Goal: Information Seeking & Learning: Learn about a topic

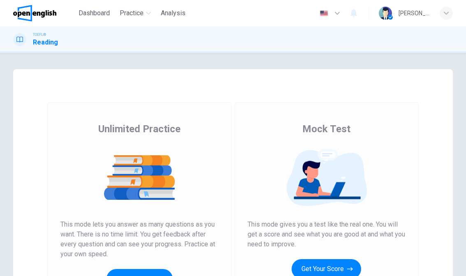
scroll to position [39, 0]
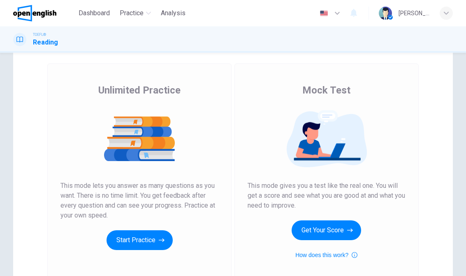
click at [123, 235] on button "Start Practice" at bounding box center [140, 240] width 66 height 20
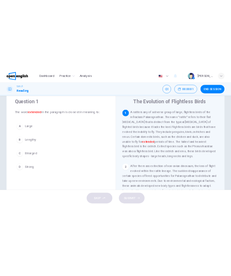
scroll to position [26, 0]
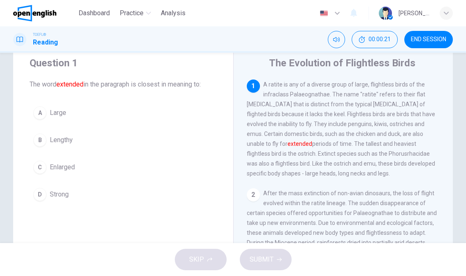
click at [412, 136] on span "A ratite is any of a diverse group of large, flightless birds of the infraclass…" at bounding box center [341, 129] width 189 height 96
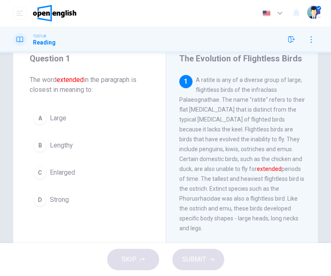
scroll to position [31, 0]
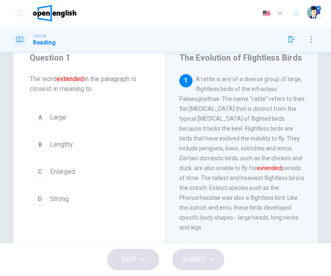
click at [58, 116] on span "Large" at bounding box center [58, 117] width 16 height 10
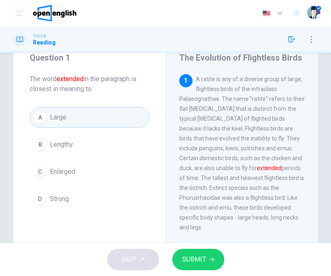
click at [205, 266] on button "SUBMIT" at bounding box center [198, 259] width 52 height 21
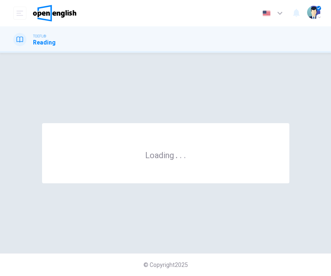
scroll to position [0, 0]
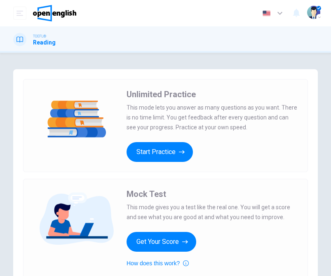
click at [138, 147] on button "Start Practice" at bounding box center [159, 152] width 66 height 20
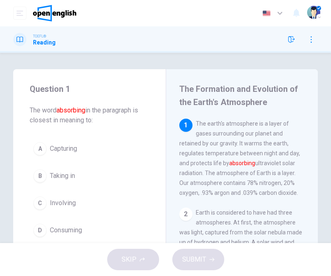
scroll to position [17, 0]
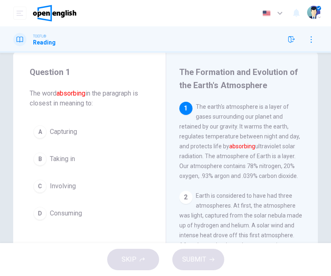
click at [61, 128] on span "Capturing" at bounding box center [63, 132] width 27 height 10
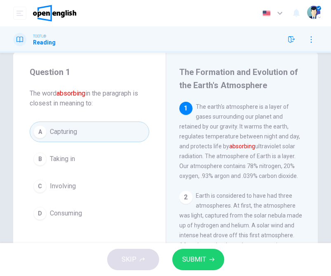
click at [210, 264] on button "SUBMIT" at bounding box center [198, 259] width 52 height 21
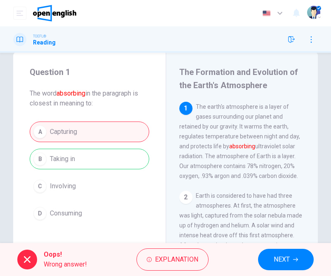
click at [297, 257] on icon "button" at bounding box center [295, 259] width 5 height 5
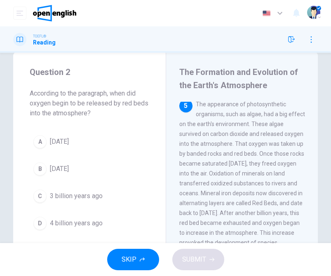
scroll to position [447, 0]
click at [302, 197] on div "5 The appearance of photosynthetic organisms, such as algae, had a big effect o…" at bounding box center [242, 178] width 126 height 158
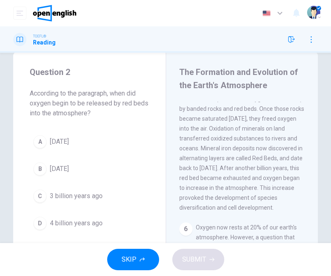
scroll to position [492, 0]
click at [70, 133] on button "A 1 billion years ago" at bounding box center [89, 141] width 119 height 21
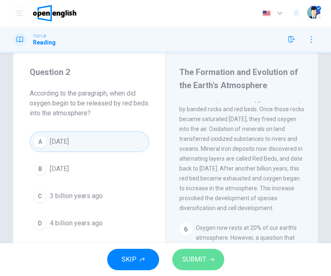
click at [180, 256] on button "SUBMIT" at bounding box center [198, 259] width 52 height 21
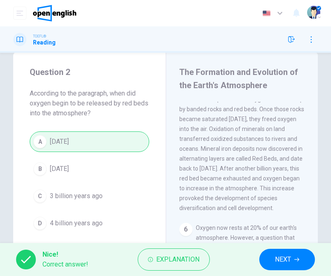
click at [307, 254] on button "NEXT" at bounding box center [287, 259] width 56 height 21
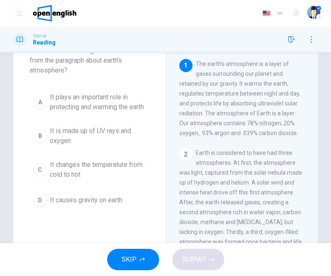
scroll to position [56, 0]
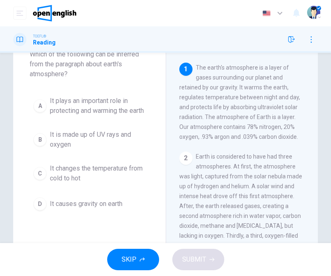
click at [91, 103] on span "It plays an important role in protecting and warming the earth" at bounding box center [98, 106] width 96 height 20
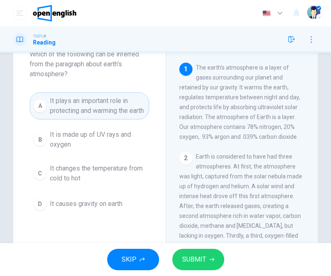
click at [203, 269] on button "SUBMIT" at bounding box center [198, 259] width 52 height 21
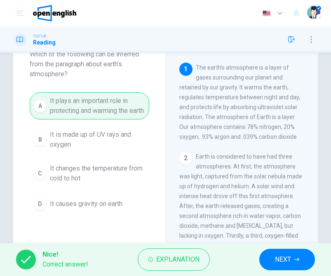
click at [294, 251] on button "NEXT" at bounding box center [287, 259] width 56 height 21
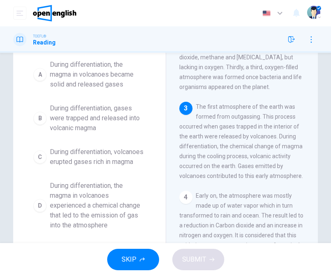
scroll to position [95, 0]
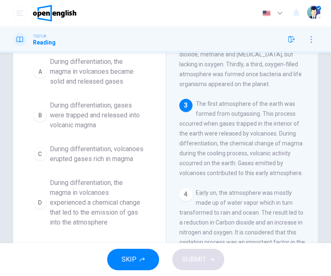
click at [72, 114] on span "During differentiation, gases were trapped and released into volcanic magma" at bounding box center [98, 115] width 96 height 30
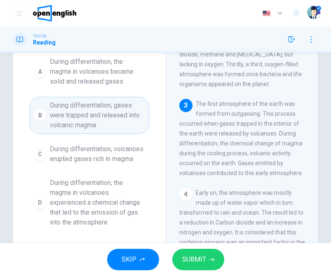
click at [58, 195] on span "During differentiation, the magma in volcanoes experienced a chemical change th…" at bounding box center [98, 202] width 96 height 49
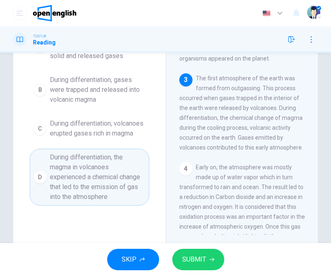
scroll to position [122, 0]
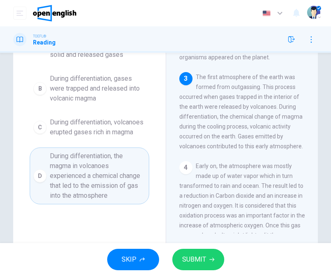
click at [202, 251] on button "SUBMIT" at bounding box center [198, 259] width 52 height 21
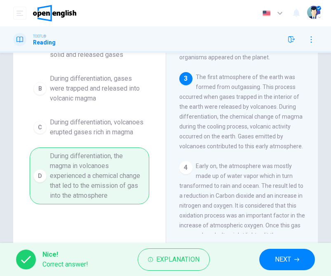
click at [298, 252] on button "NEXT" at bounding box center [287, 259] width 56 height 21
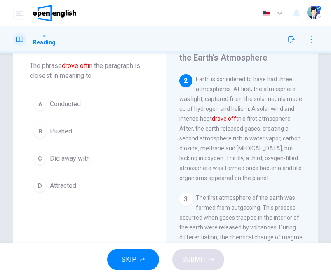
scroll to position [43, 0]
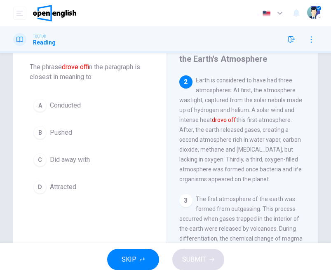
click at [55, 161] on span "Did away with" at bounding box center [70, 160] width 40 height 10
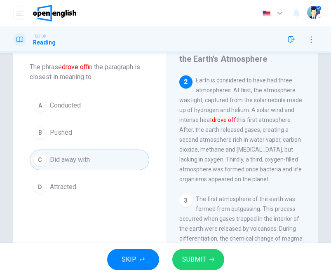
click at [208, 255] on button "SUBMIT" at bounding box center [198, 259] width 52 height 21
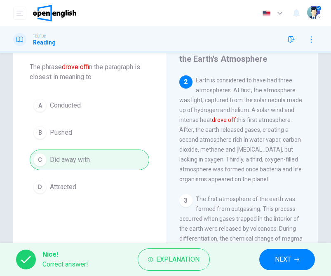
click at [293, 249] on button "NEXT" at bounding box center [287, 259] width 56 height 21
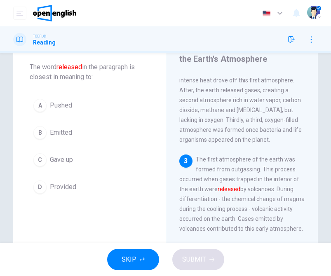
scroll to position [132, 0]
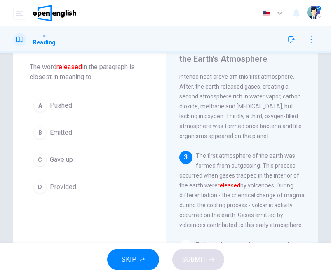
click at [56, 130] on span "Emitted" at bounding box center [61, 133] width 22 height 10
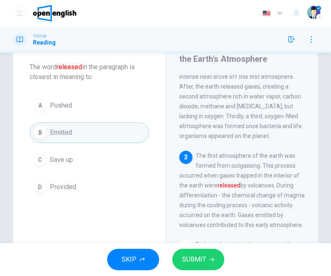
click at [176, 257] on button "SUBMIT" at bounding box center [198, 259] width 52 height 21
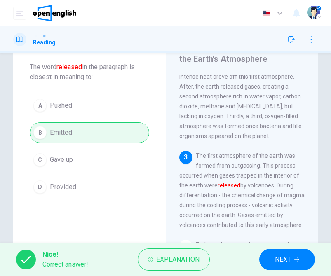
click at [305, 259] on button "NEXT" at bounding box center [287, 259] width 56 height 21
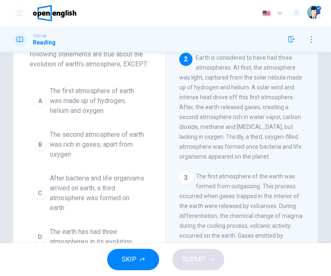
scroll to position [66, 0]
click at [61, 110] on span "The first atmosphere of earth was made up of hydrogen, helium and oxygen" at bounding box center [98, 101] width 96 height 30
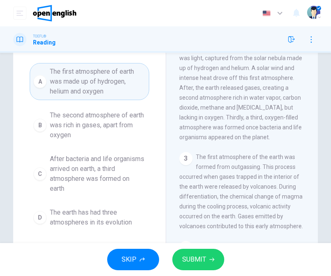
scroll to position [86, 0]
click at [176, 258] on button "SUBMIT" at bounding box center [198, 259] width 52 height 21
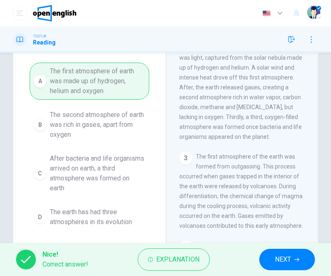
click at [310, 252] on button "NEXT" at bounding box center [287, 259] width 56 height 21
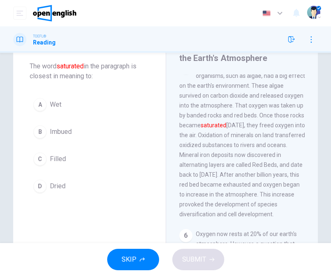
scroll to position [43, 0]
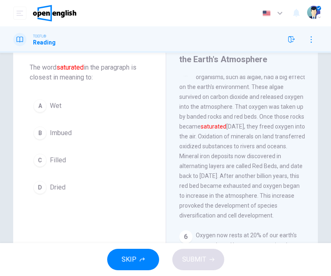
click at [49, 131] on button "B Imbued" at bounding box center [89, 133] width 119 height 21
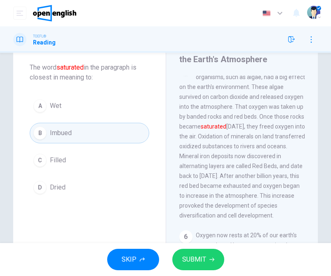
click at [48, 131] on button "B Imbued" at bounding box center [89, 133] width 119 height 21
click at [50, 159] on span "Filled" at bounding box center [58, 160] width 16 height 10
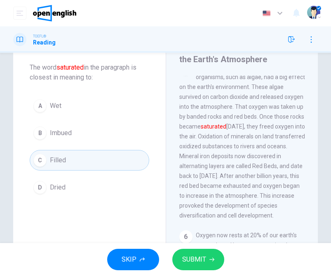
click at [202, 259] on span "SUBMIT" at bounding box center [194, 260] width 24 height 12
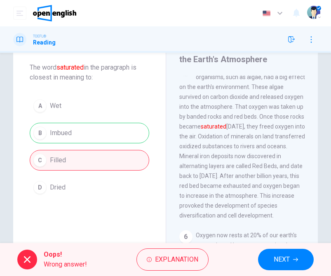
click at [293, 259] on button "NEXT" at bounding box center [286, 259] width 56 height 21
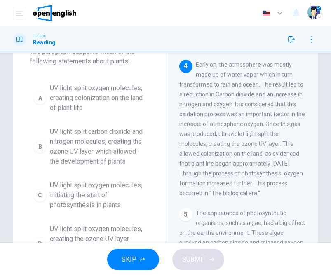
scroll to position [59, 0]
click at [58, 139] on span "UV light split carbon dioxide and nitrogen molecules, creating the ozone UV lay…" at bounding box center [98, 146] width 96 height 40
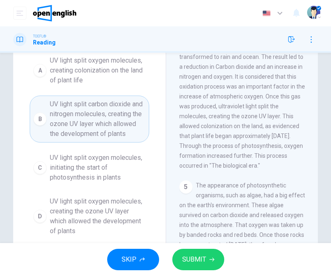
scroll to position [95, 0]
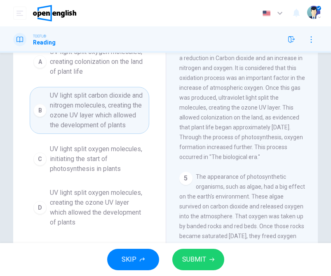
click at [201, 257] on span "SUBMIT" at bounding box center [194, 260] width 24 height 12
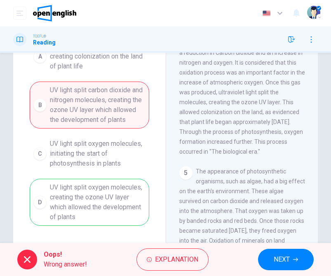
scroll to position [101, 0]
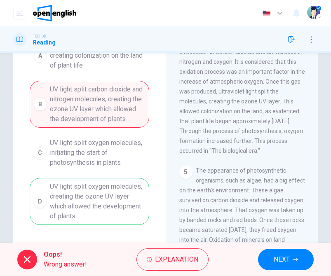
click at [272, 259] on button "NEXT" at bounding box center [286, 259] width 56 height 21
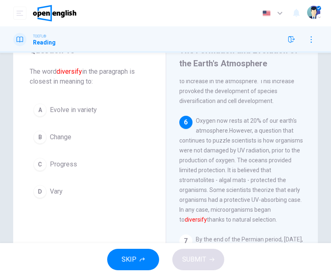
scroll to position [38, 0]
click at [84, 105] on button "A Evolve in variety" at bounding box center [89, 110] width 119 height 21
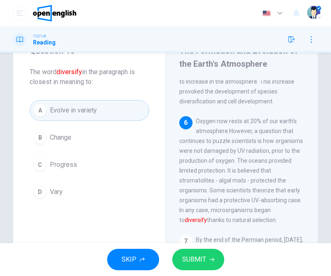
click at [198, 250] on button "SUBMIT" at bounding box center [198, 259] width 52 height 21
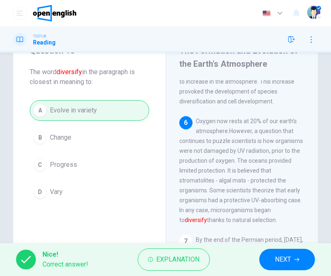
click at [298, 250] on button "NEXT" at bounding box center [287, 259] width 56 height 21
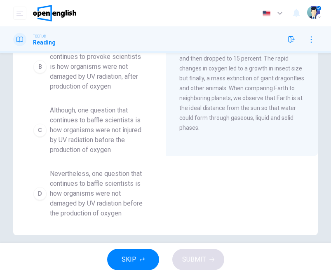
scroll to position [213, 0]
click at [52, 185] on span "Nevertheless, one question that continues to baffle scientists is how organisms…" at bounding box center [98, 192] width 96 height 49
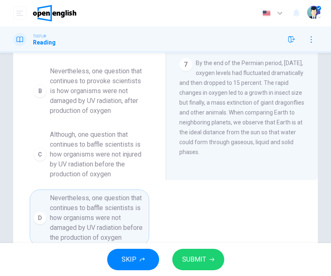
scroll to position [190, 0]
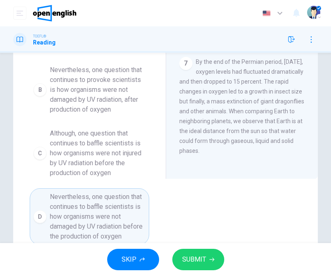
click at [184, 257] on span "SUBMIT" at bounding box center [194, 260] width 24 height 12
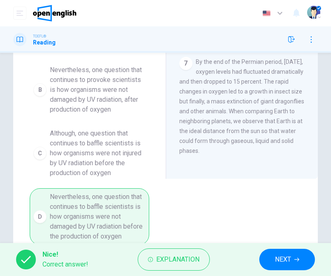
click at [306, 255] on button "NEXT" at bounding box center [287, 259] width 56 height 21
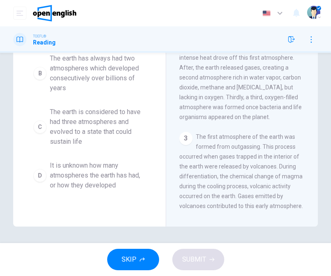
scroll to position [0, 0]
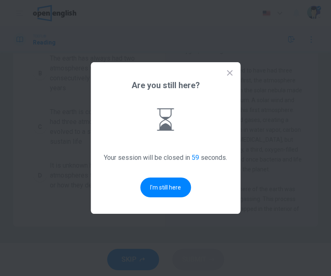
click at [154, 184] on button "I'm still here" at bounding box center [165, 187] width 51 height 20
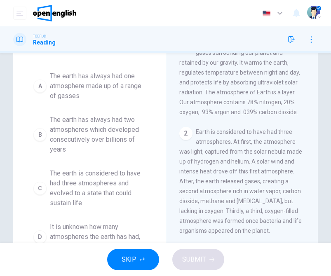
scroll to position [93, 0]
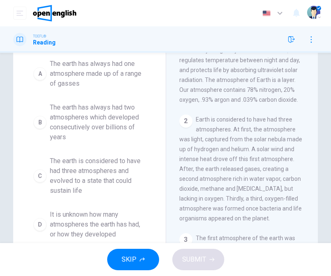
click at [63, 179] on span "The earth is considered to have had three atmospheres and evolved to a state th…" at bounding box center [98, 176] width 96 height 40
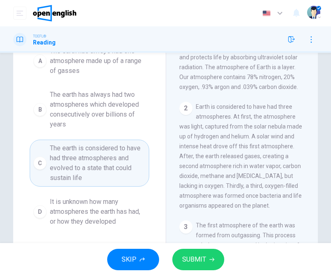
scroll to position [116, 0]
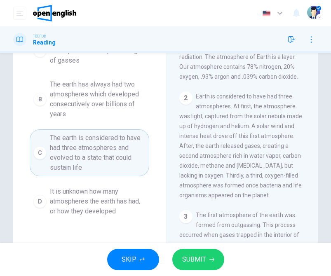
click at [192, 259] on span "SUBMIT" at bounding box center [194, 260] width 24 height 12
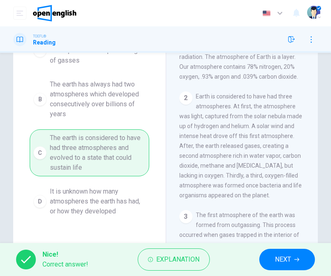
click at [279, 257] on span "NEXT" at bounding box center [283, 260] width 16 height 12
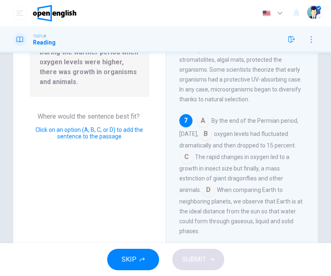
scroll to position [129, 0]
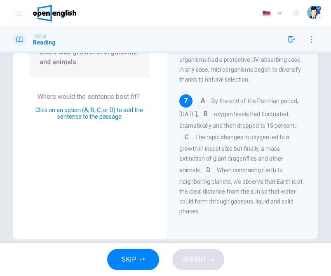
click at [202, 177] on input at bounding box center [208, 170] width 13 height 13
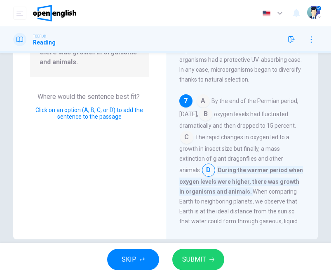
click at [193, 145] on input at bounding box center [186, 137] width 13 height 13
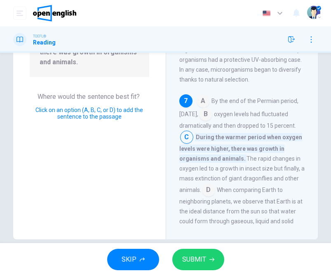
click at [212, 250] on button "SUBMIT" at bounding box center [198, 259] width 52 height 21
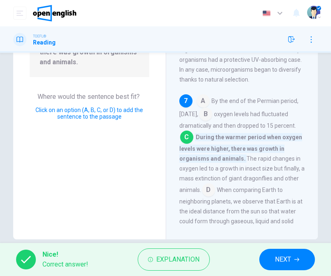
click at [290, 253] on button "NEXT" at bounding box center [287, 259] width 56 height 21
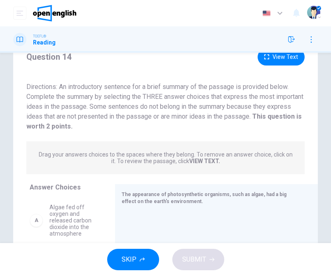
scroll to position [20, 0]
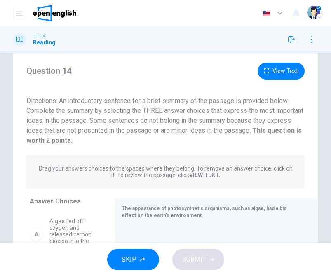
click at [317, 38] on button "button" at bounding box center [310, 39] width 13 height 13
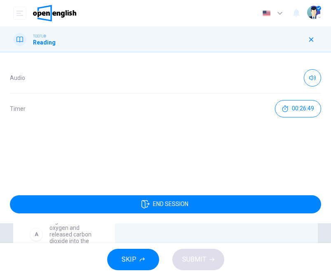
click at [210, 210] on button "END SESSION" at bounding box center [165, 204] width 311 height 18
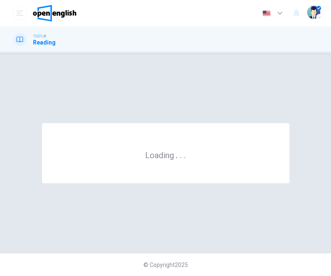
scroll to position [0, 0]
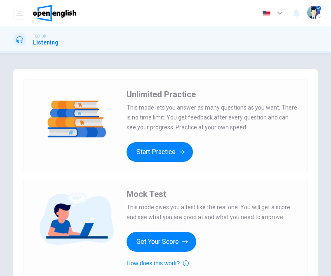
click at [149, 155] on button "Start Practice" at bounding box center [159, 152] width 66 height 20
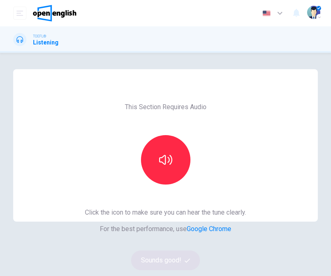
click at [176, 167] on button "button" at bounding box center [165, 159] width 49 height 49
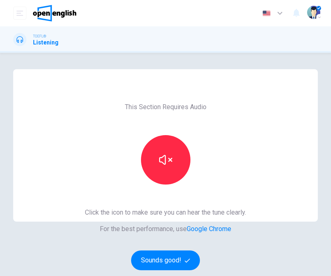
click at [155, 258] on button "Sounds good!" at bounding box center [165, 260] width 69 height 20
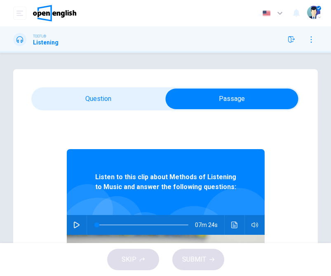
click at [82, 225] on button "button" at bounding box center [76, 225] width 13 height 20
click at [236, 224] on icon "Click to see the audio transcription" at bounding box center [234, 225] width 6 height 7
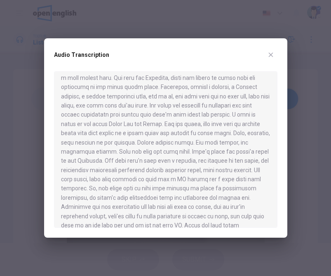
scroll to position [475, 0]
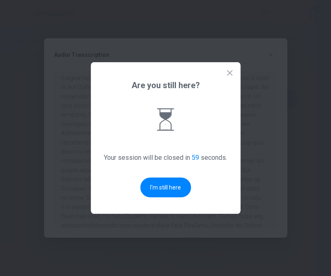
click at [152, 194] on button "I'm still here" at bounding box center [165, 187] width 51 height 20
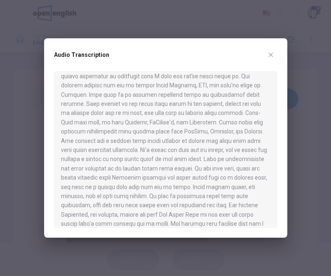
scroll to position [564, 0]
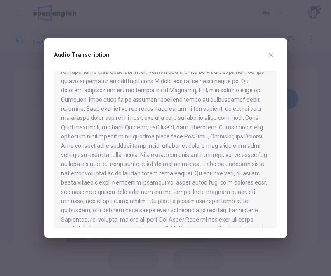
type input "*"
click at [273, 51] on button "button" at bounding box center [270, 54] width 13 height 13
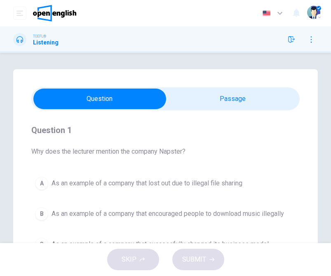
scroll to position [71, 0]
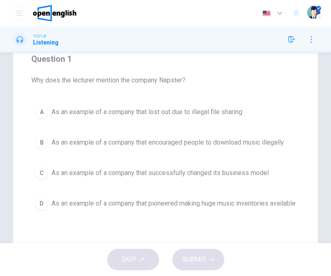
click at [224, 147] on span "As an example of a company that encouraged people to download music illegally" at bounding box center [167, 143] width 232 height 10
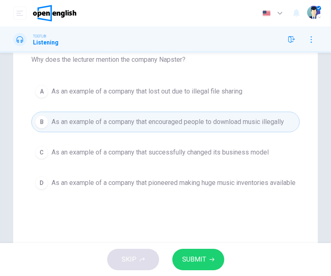
scroll to position [104, 0]
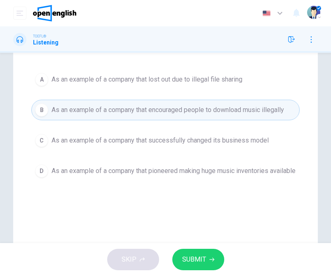
click at [225, 83] on span "As an example of a company that lost out due to illegal file sharing" at bounding box center [146, 80] width 191 height 10
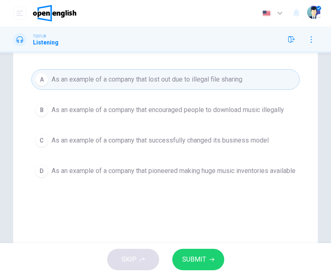
click at [179, 256] on button "SUBMIT" at bounding box center [198, 259] width 52 height 21
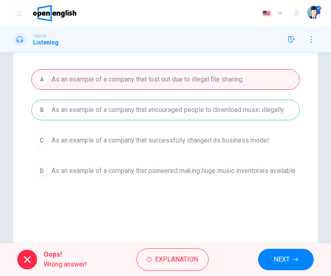
click at [313, 258] on button "NEXT" at bounding box center [286, 259] width 56 height 21
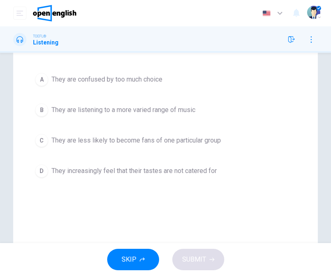
scroll to position [87, 0]
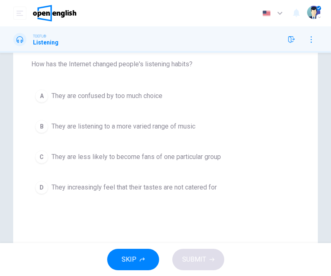
click at [163, 121] on span "They are listening to a more varied range of music" at bounding box center [123, 126] width 144 height 10
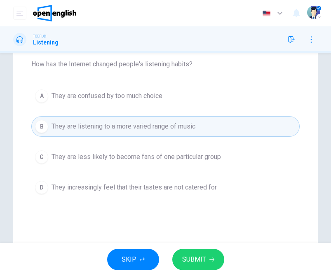
scroll to position [100, 0]
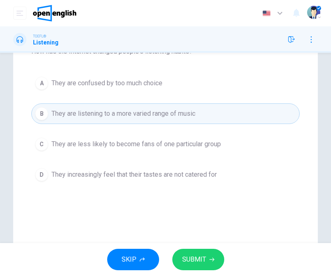
click at [178, 259] on button "SUBMIT" at bounding box center [198, 259] width 52 height 21
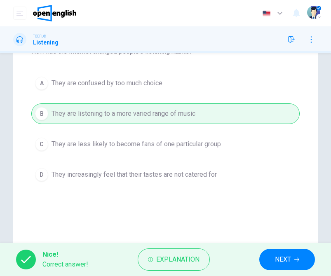
click at [305, 252] on button "NEXT" at bounding box center [287, 259] width 56 height 21
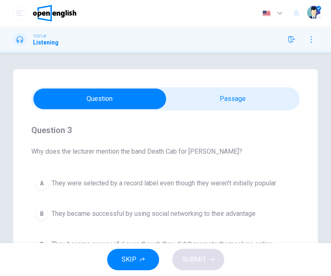
scroll to position [71, 0]
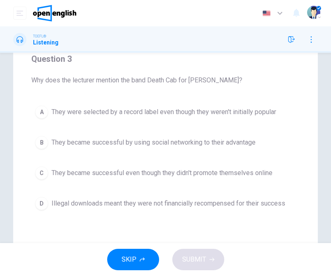
click at [230, 135] on button "B They became successful by using social networking to their advantage" at bounding box center [165, 142] width 268 height 21
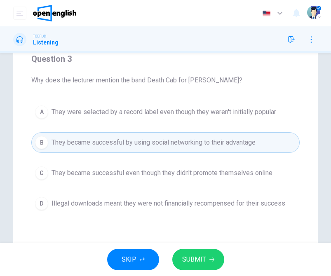
scroll to position [103, 0]
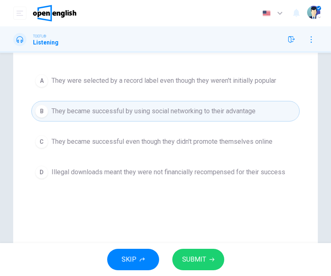
click at [178, 268] on button "SUBMIT" at bounding box center [198, 259] width 52 height 21
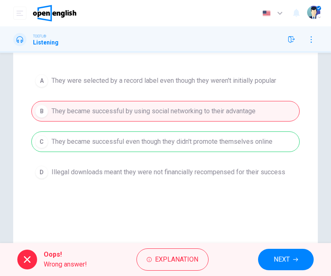
click at [325, 246] on div "Oops! Wrong answer! Explanation NEXT" at bounding box center [165, 259] width 331 height 33
click at [303, 258] on button "NEXT" at bounding box center [286, 259] width 56 height 21
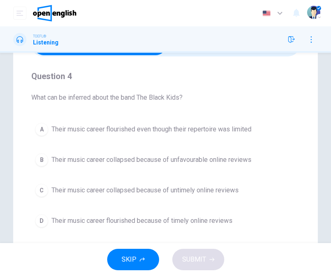
scroll to position [77, 0]
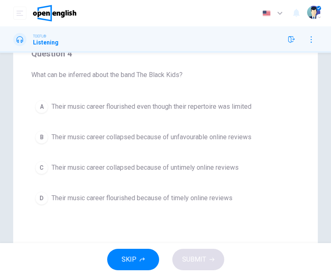
click at [213, 177] on button "C Their music career collapsed because of untimely online reviews" at bounding box center [165, 167] width 268 height 21
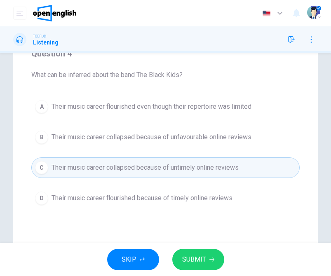
click at [189, 189] on button "D Their music career flourished because of timely online reviews" at bounding box center [165, 198] width 268 height 21
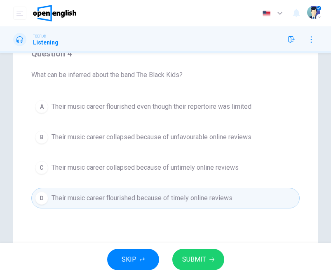
click at [180, 253] on button "SUBMIT" at bounding box center [198, 259] width 52 height 21
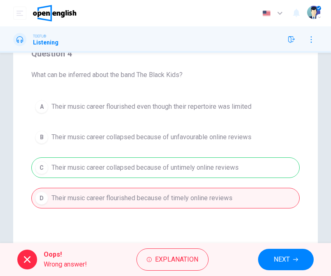
click at [305, 257] on button "NEXT" at bounding box center [286, 259] width 56 height 21
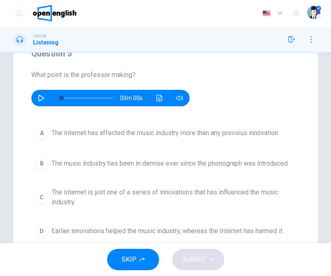
click at [43, 91] on button "button" at bounding box center [41, 98] width 13 height 16
type input "*"
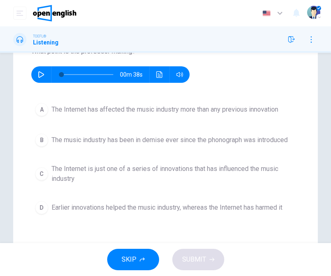
scroll to position [103, 0]
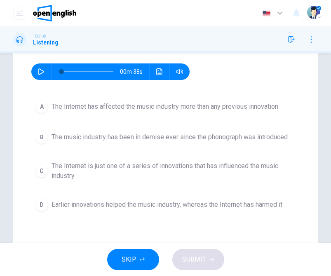
click at [249, 164] on span "The Internet is just one of a series of innovations that has influenced the mus…" at bounding box center [173, 171] width 244 height 20
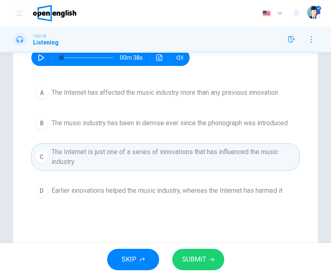
scroll to position [119, 0]
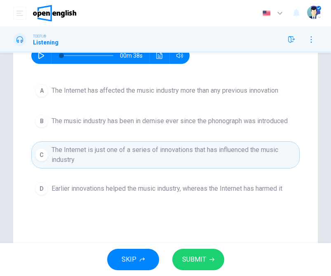
click at [181, 254] on button "SUBMIT" at bounding box center [198, 259] width 52 height 21
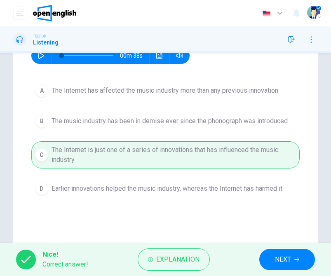
click at [303, 255] on button "NEXT" at bounding box center [287, 259] width 56 height 21
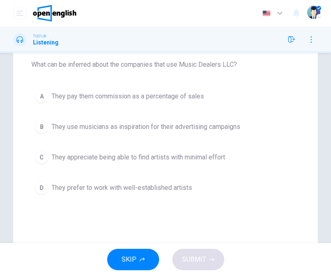
scroll to position [74, 0]
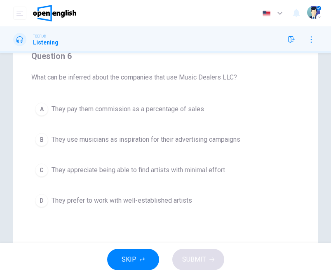
click at [203, 132] on button "B They use musicians as inspiration for their advertising campaigns" at bounding box center [165, 139] width 268 height 21
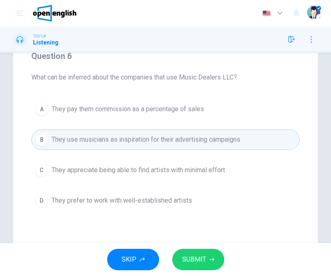
scroll to position [120, 0]
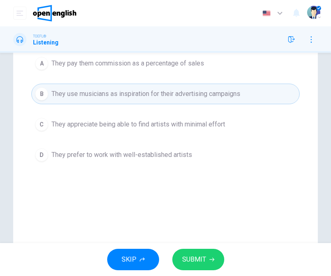
click at [182, 257] on span "SUBMIT" at bounding box center [194, 260] width 24 height 12
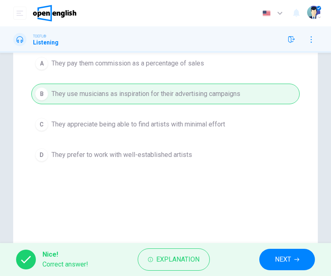
click at [308, 254] on button "NEXT" at bounding box center [287, 259] width 56 height 21
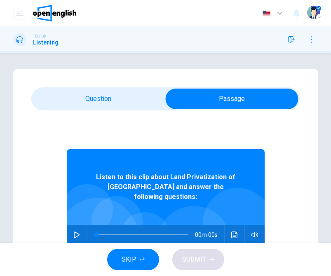
scroll to position [22, 0]
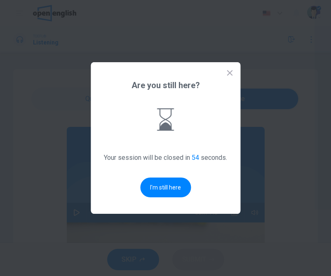
click at [179, 188] on button "I'm still here" at bounding box center [165, 187] width 51 height 20
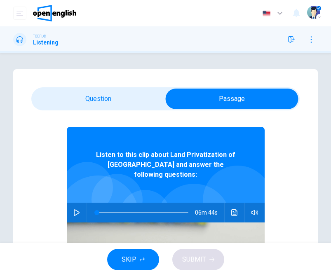
click at [74, 208] on button "button" at bounding box center [76, 213] width 13 height 20
click at [238, 203] on button "Click to see the audio transcription" at bounding box center [234, 213] width 13 height 20
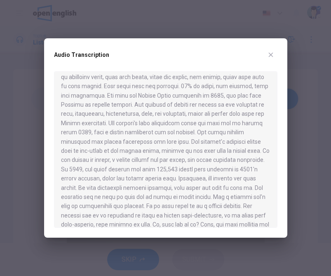
scroll to position [193, 0]
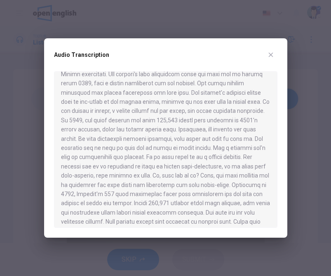
click at [266, 53] on button "button" at bounding box center [270, 54] width 13 height 13
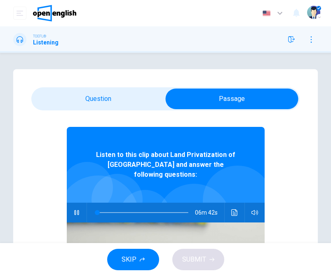
click at [238, 208] on button "Click to see the audio transcription" at bounding box center [234, 213] width 13 height 20
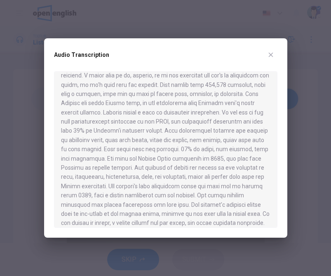
scroll to position [86, 0]
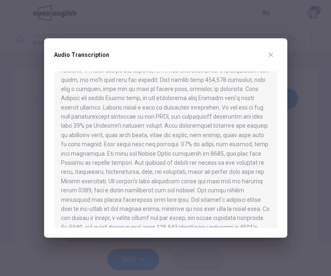
click at [49, 168] on div "Audio Transcription" at bounding box center [165, 137] width 243 height 199
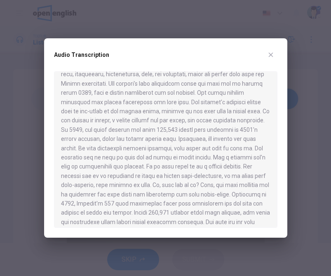
scroll to position [196, 0]
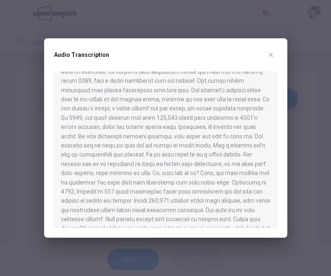
click at [51, 187] on div "Audio Transcription" at bounding box center [165, 137] width 243 height 199
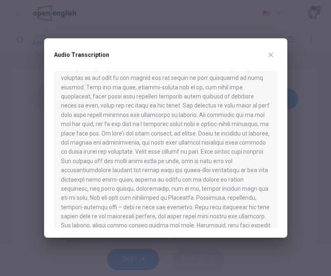
scroll to position [407, 0]
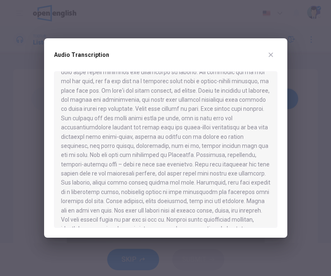
type input "*"
click at [268, 54] on icon "button" at bounding box center [270, 54] width 7 height 7
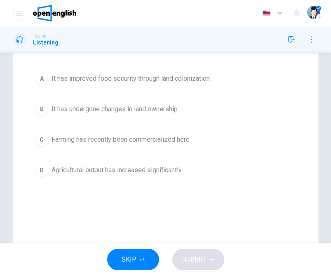
scroll to position [88, 0]
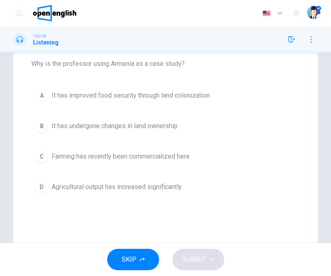
click at [195, 93] on span "It has improved food security through land colonization" at bounding box center [130, 96] width 158 height 10
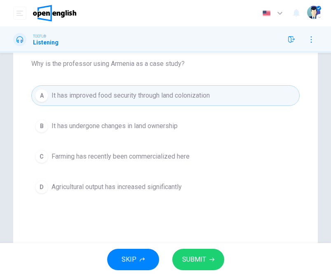
scroll to position [112, 0]
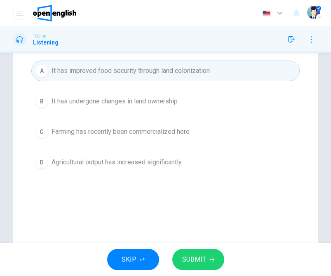
click at [173, 258] on button "SUBMIT" at bounding box center [198, 259] width 52 height 21
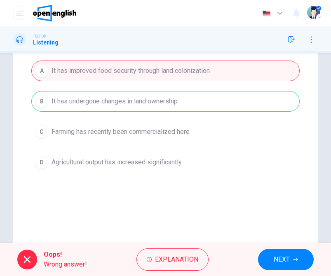
click at [304, 257] on button "NEXT" at bounding box center [286, 259] width 56 height 21
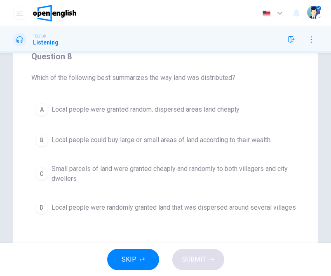
scroll to position [107, 0]
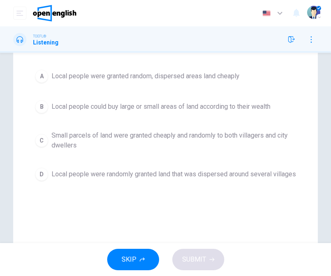
click at [265, 133] on span "Small parcels of land were granted cheaply and randomly to both villagers and c…" at bounding box center [173, 141] width 244 height 20
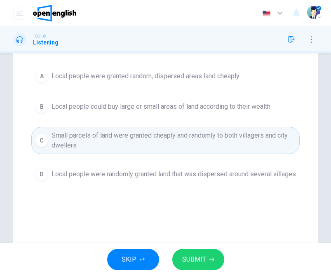
click at [218, 173] on span "Local people were randomly granted land that was dispersed around several villa…" at bounding box center [173, 174] width 244 height 10
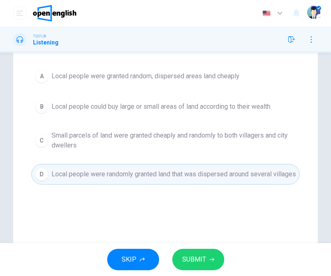
click at [219, 137] on span "Small parcels of land were granted cheaply and randomly to both villagers and c…" at bounding box center [173, 141] width 244 height 20
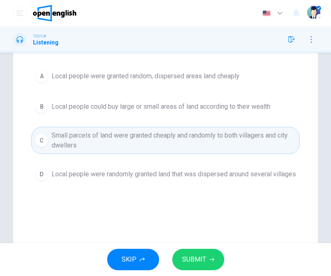
scroll to position [122, 0]
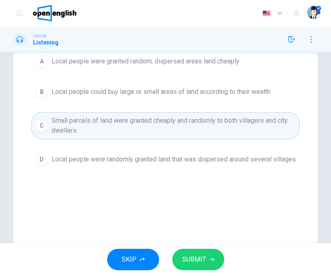
click at [175, 253] on button "SUBMIT" at bounding box center [198, 259] width 52 height 21
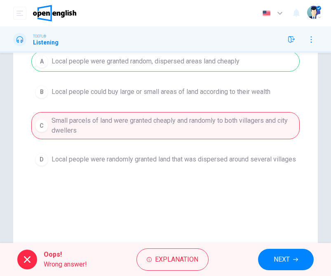
click at [302, 258] on button "NEXT" at bounding box center [286, 259] width 56 height 21
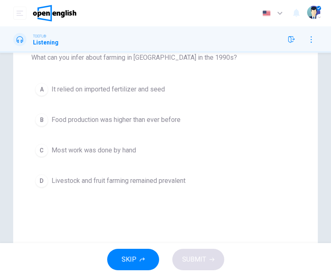
scroll to position [84, 0]
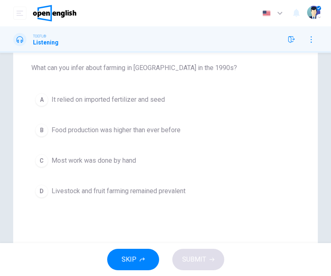
click at [144, 89] on button "A It relied on imported fertilizer and seed" at bounding box center [165, 99] width 268 height 21
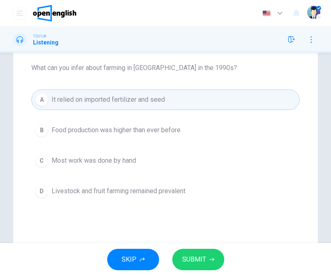
click at [176, 259] on button "SUBMIT" at bounding box center [198, 259] width 52 height 21
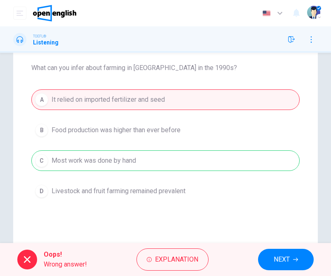
click at [295, 258] on icon "button" at bounding box center [295, 259] width 5 height 5
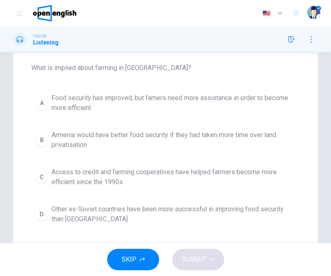
click at [257, 124] on div "A Food security has improved, but famers need more assistance in order to becom…" at bounding box center [165, 158] width 268 height 138
click at [248, 137] on span "Armenia would have better food security if they had taken more time over land p…" at bounding box center [173, 140] width 244 height 20
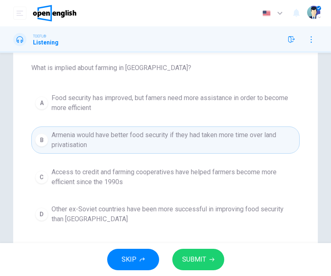
click at [178, 257] on button "SUBMIT" at bounding box center [198, 259] width 52 height 21
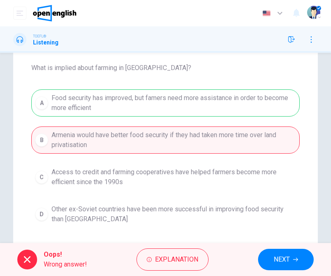
click at [297, 257] on icon "button" at bounding box center [295, 259] width 5 height 5
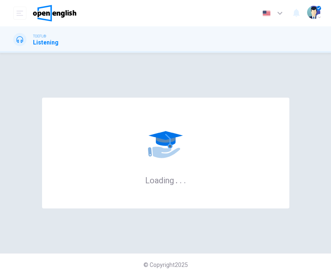
scroll to position [0, 0]
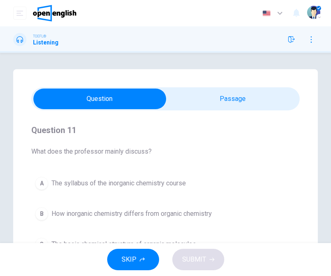
click at [313, 38] on icon "button" at bounding box center [311, 39] width 7 height 7
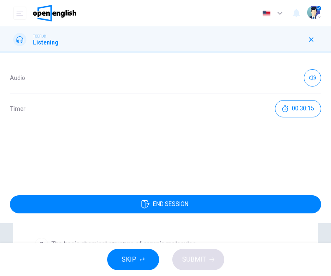
click at [213, 201] on button "END SESSION" at bounding box center [165, 204] width 311 height 18
